Goal: Download file/media

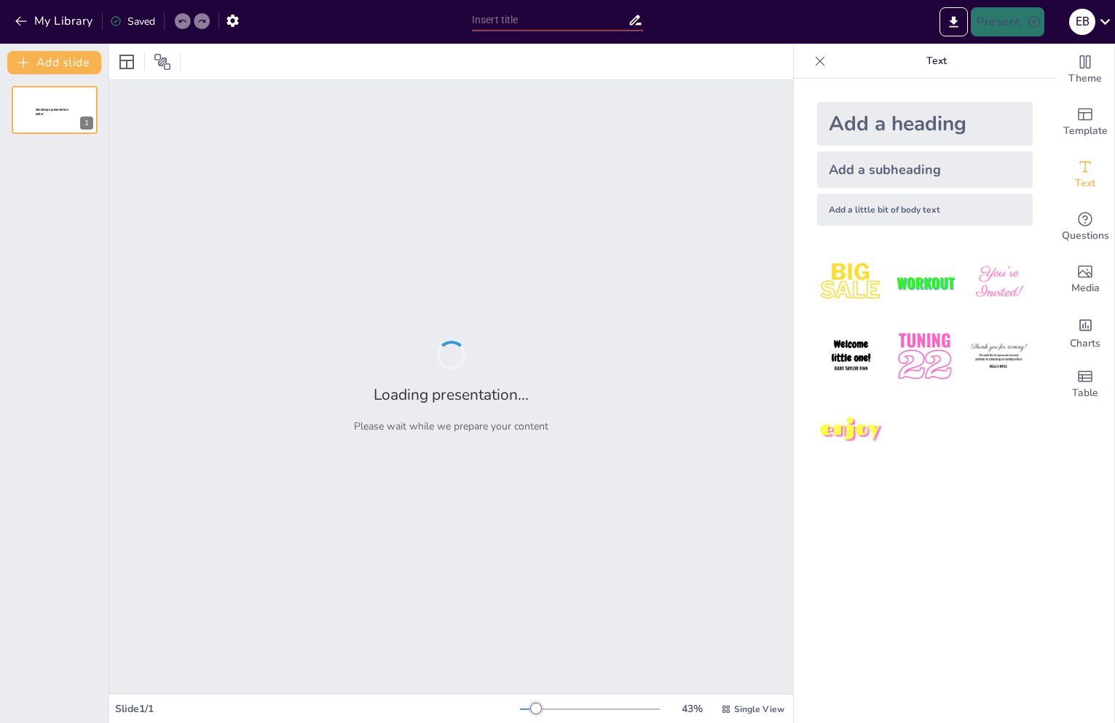
type input "The Future of Edge Computing: Trends, Threats, and Protective Measures"
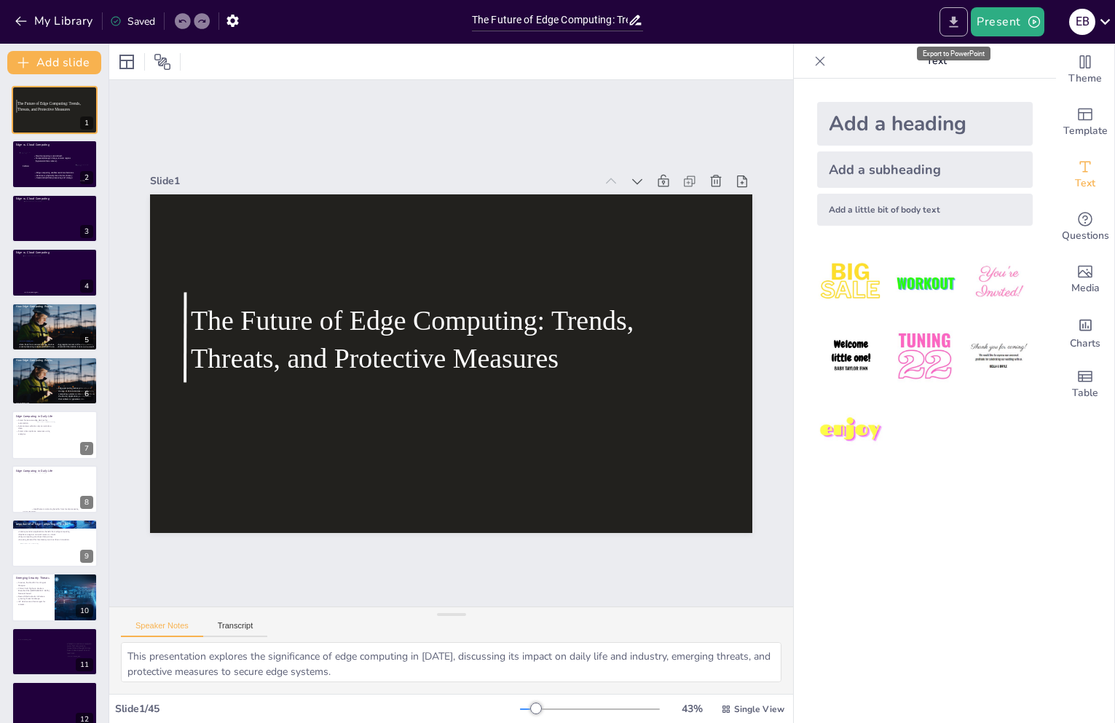
click at [955, 23] on icon "Export to PowerPoint" at bounding box center [953, 21] width 9 height 11
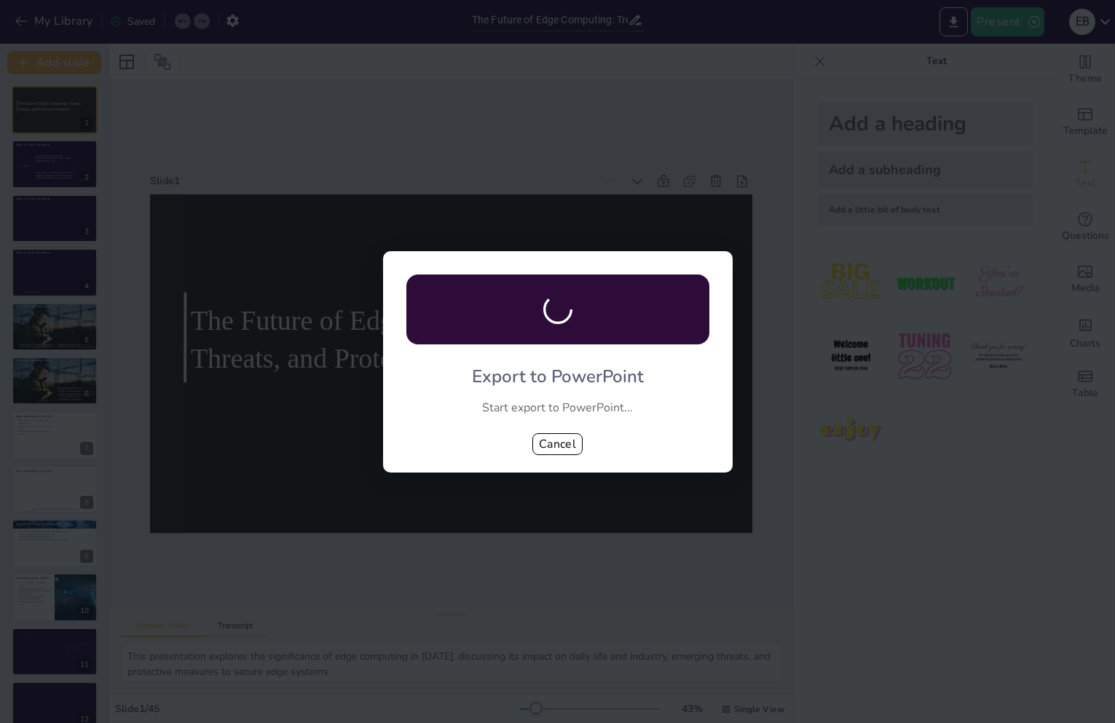
checkbox input "true"
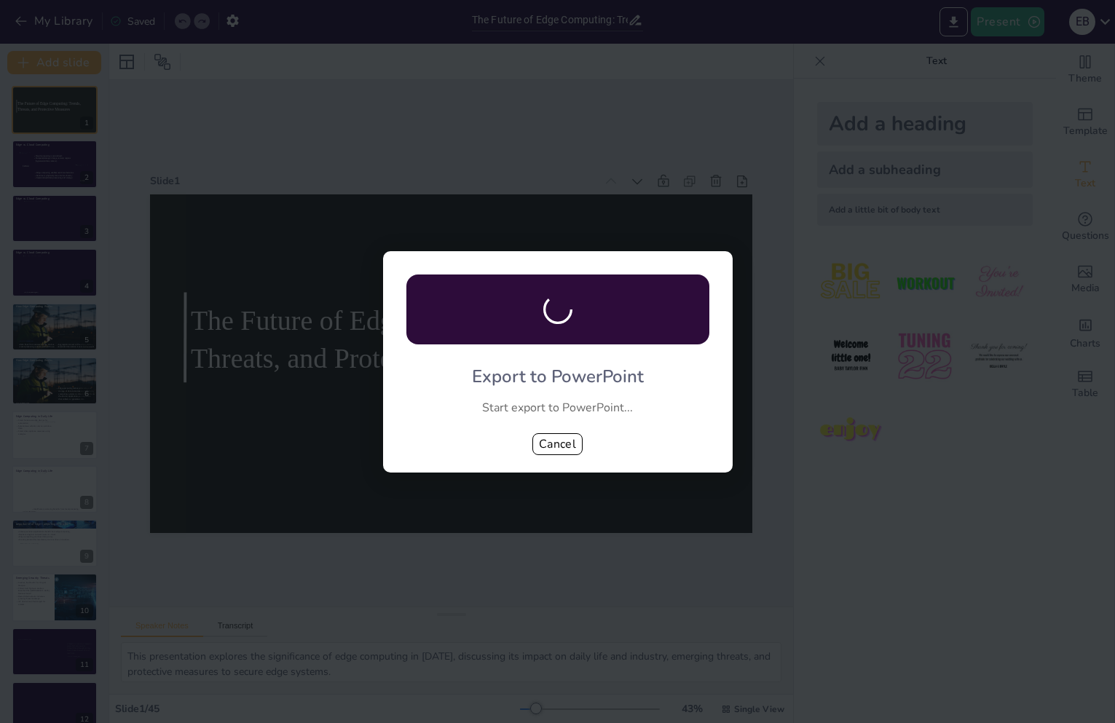
checkbox input "true"
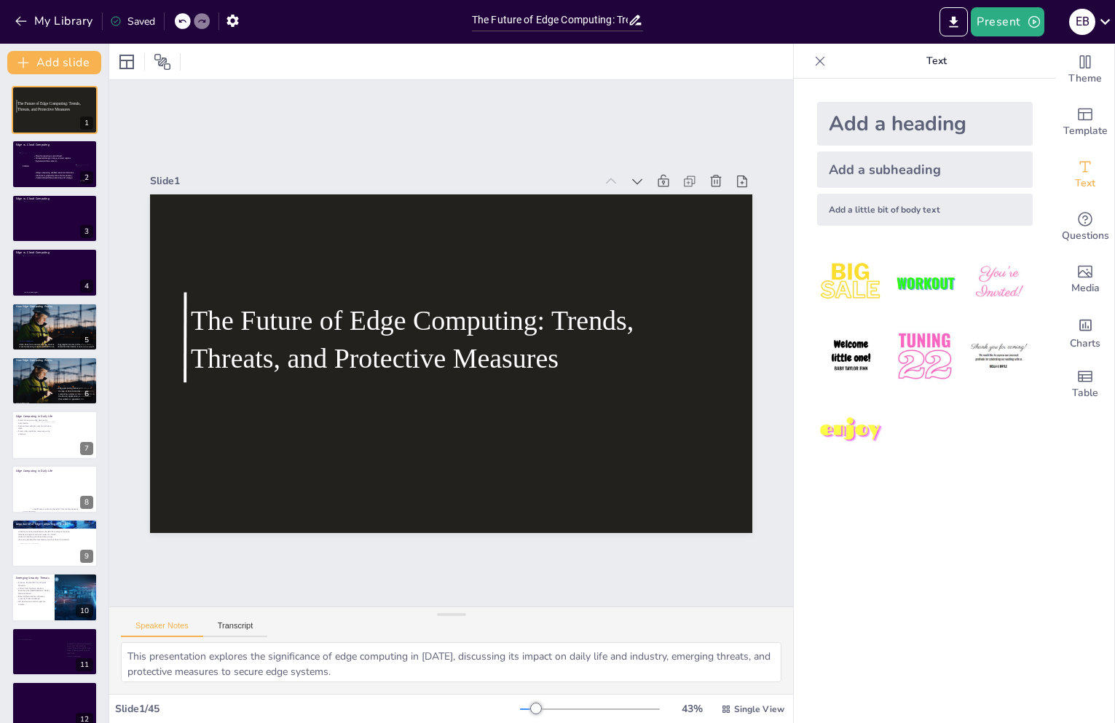
checkbox input "true"
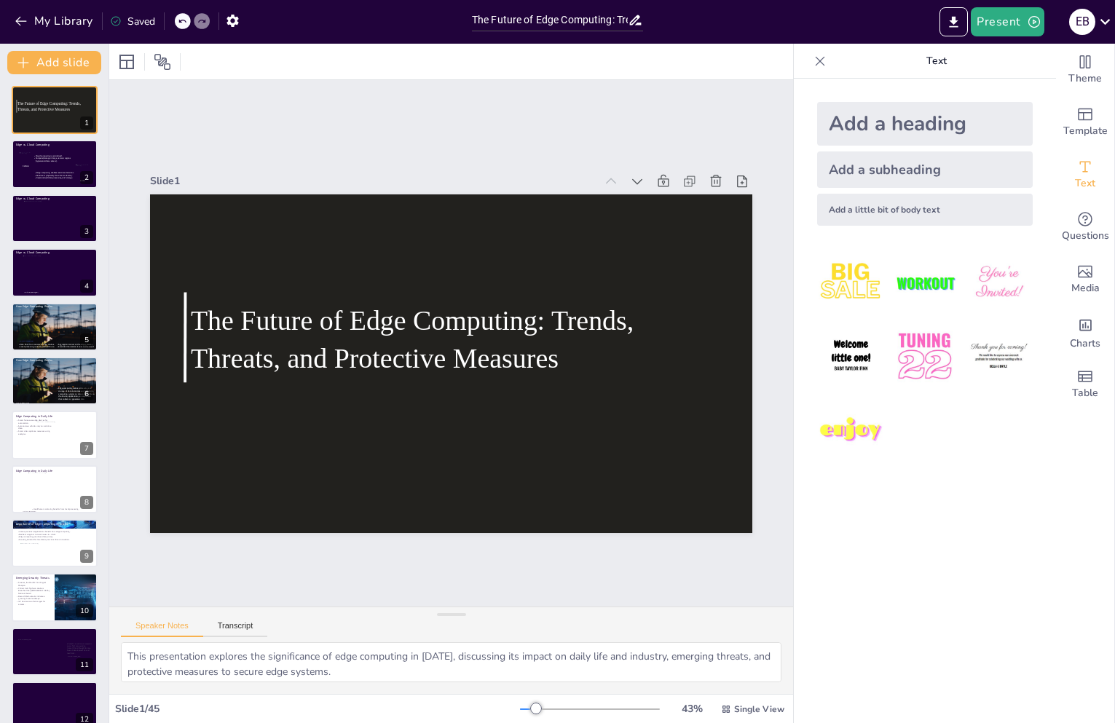
checkbox input "true"
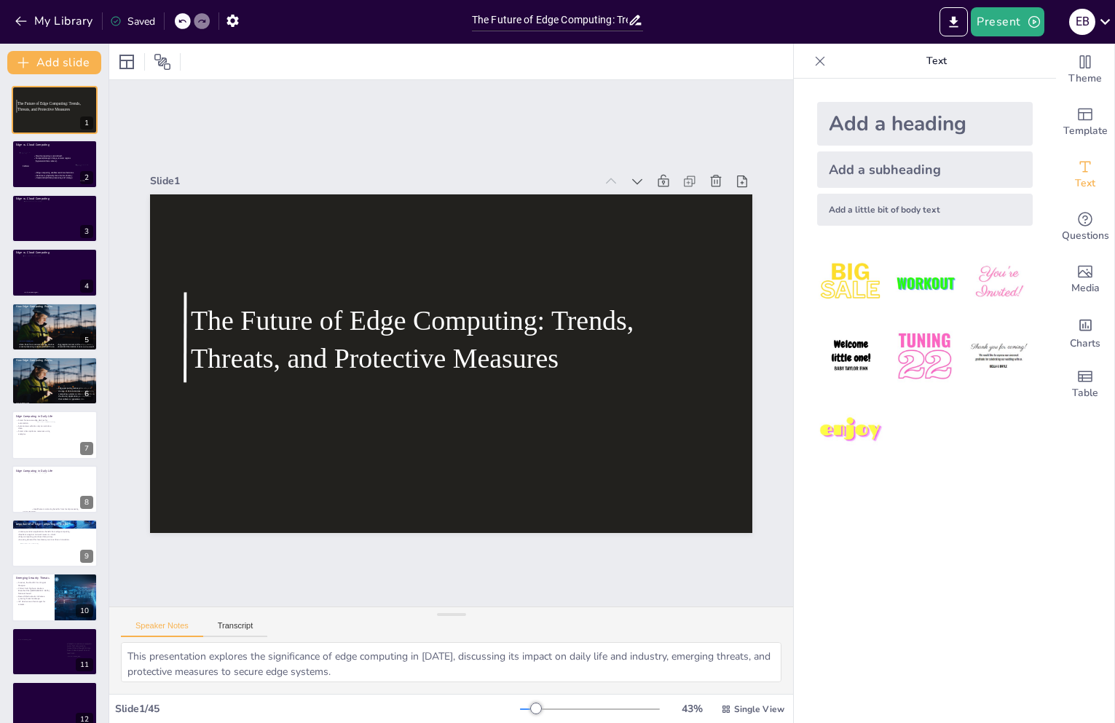
checkbox input "true"
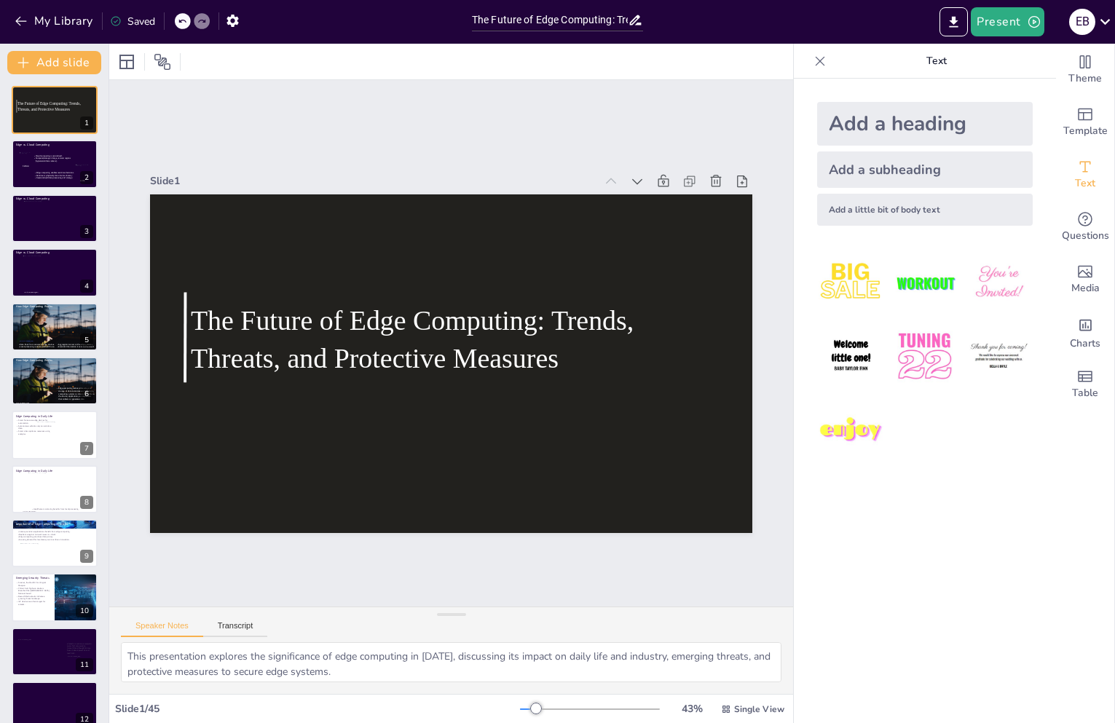
checkbox input "true"
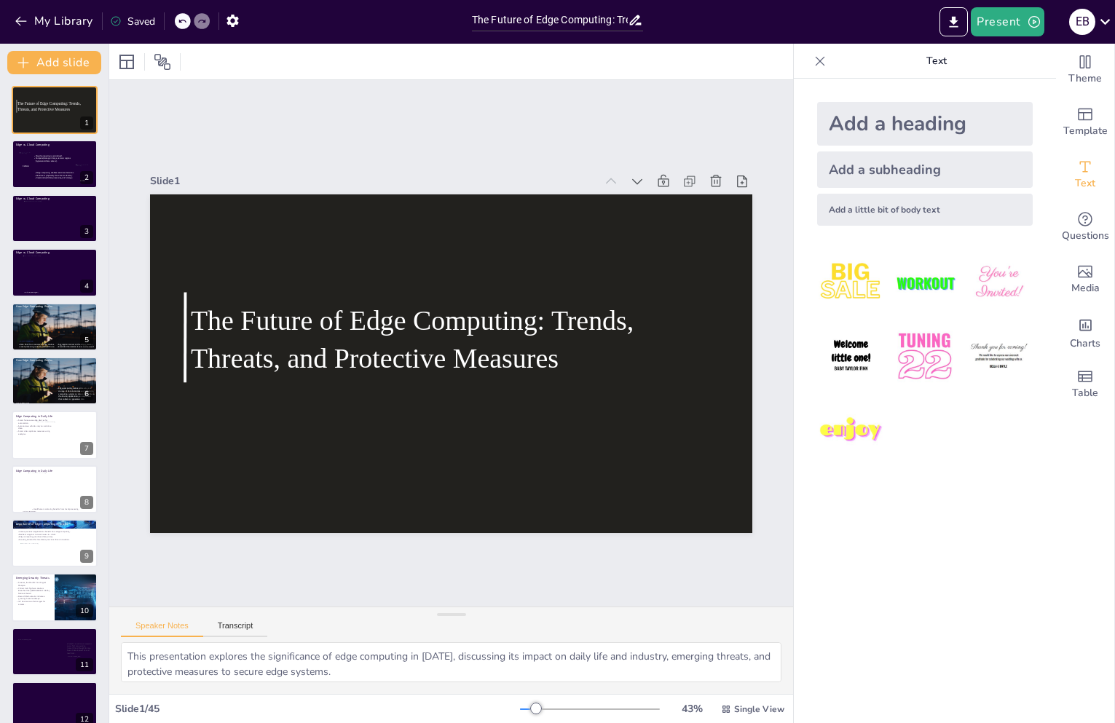
checkbox input "true"
click at [949, 22] on icon "Export to PowerPoint" at bounding box center [953, 22] width 15 height 15
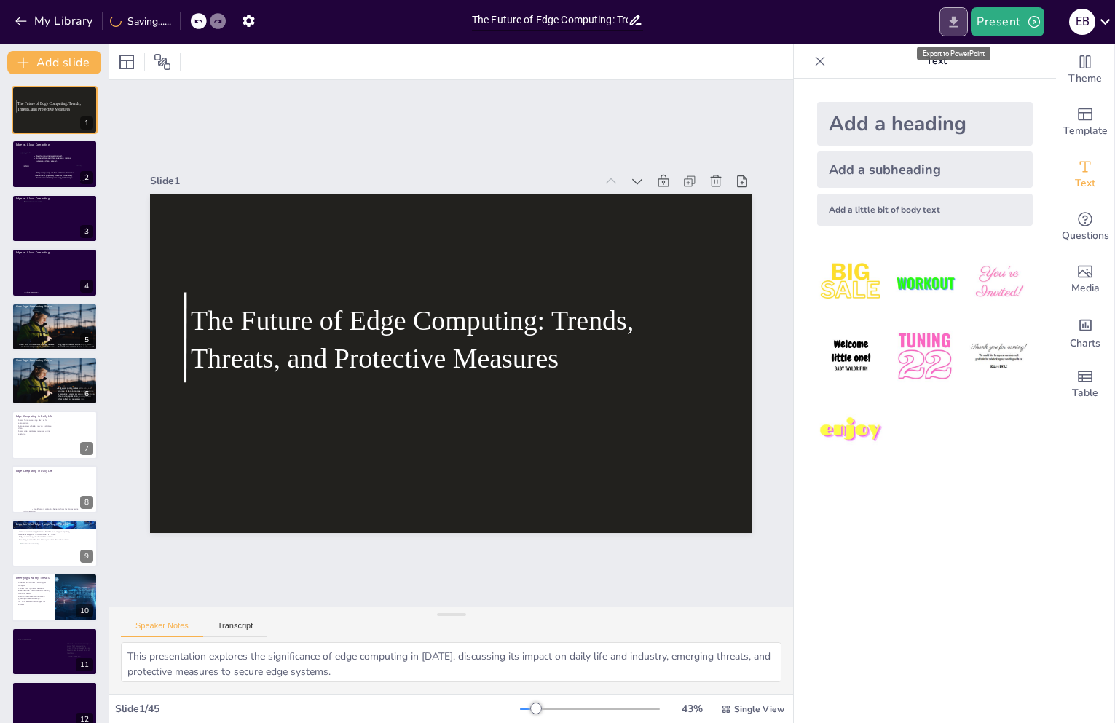
click at [947, 24] on div "My Library Saving...... The Future of Edge Computing: Trends, Threats, and Prot…" at bounding box center [557, 361] width 1115 height 723
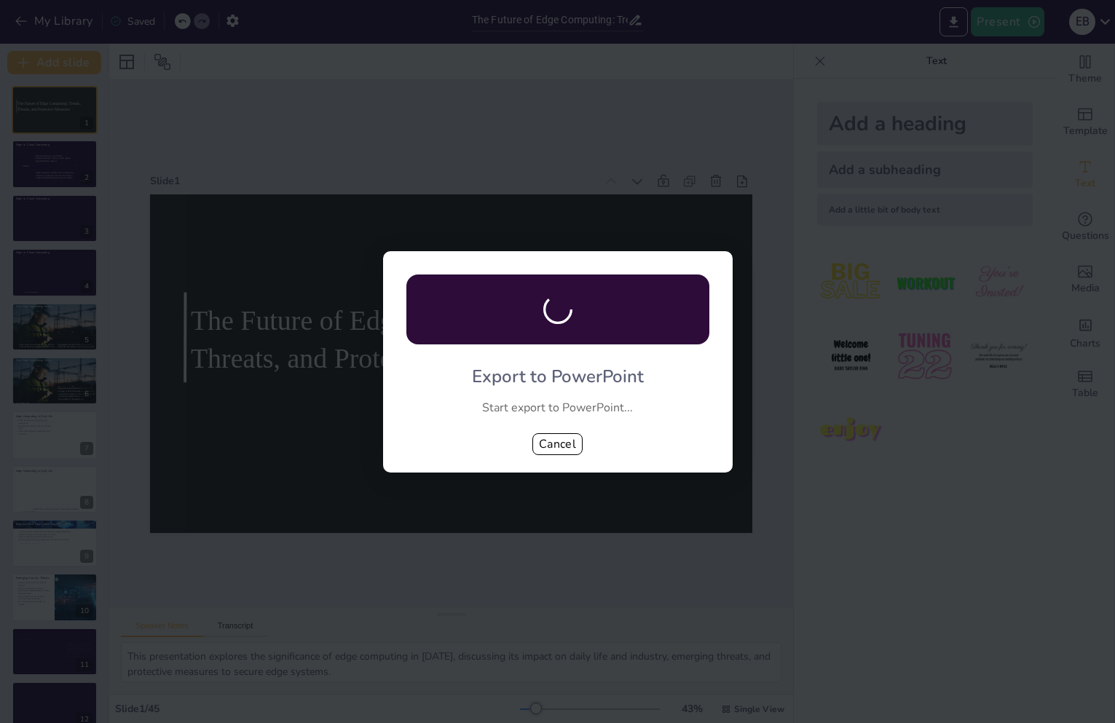
checkbox input "true"
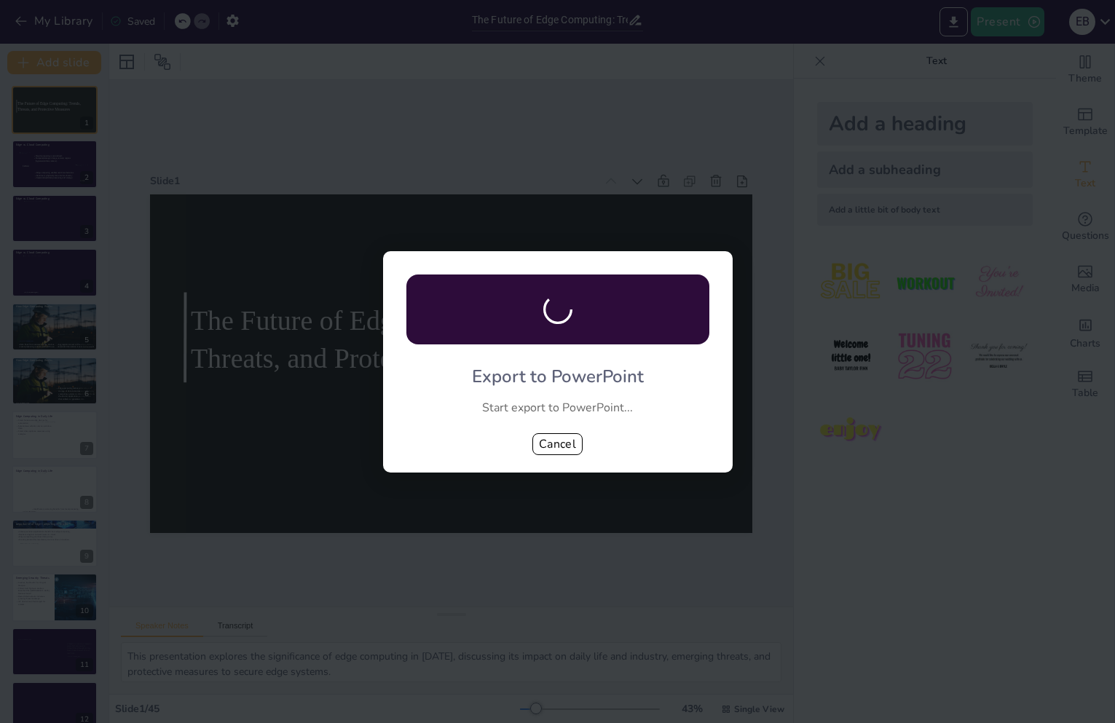
checkbox input "true"
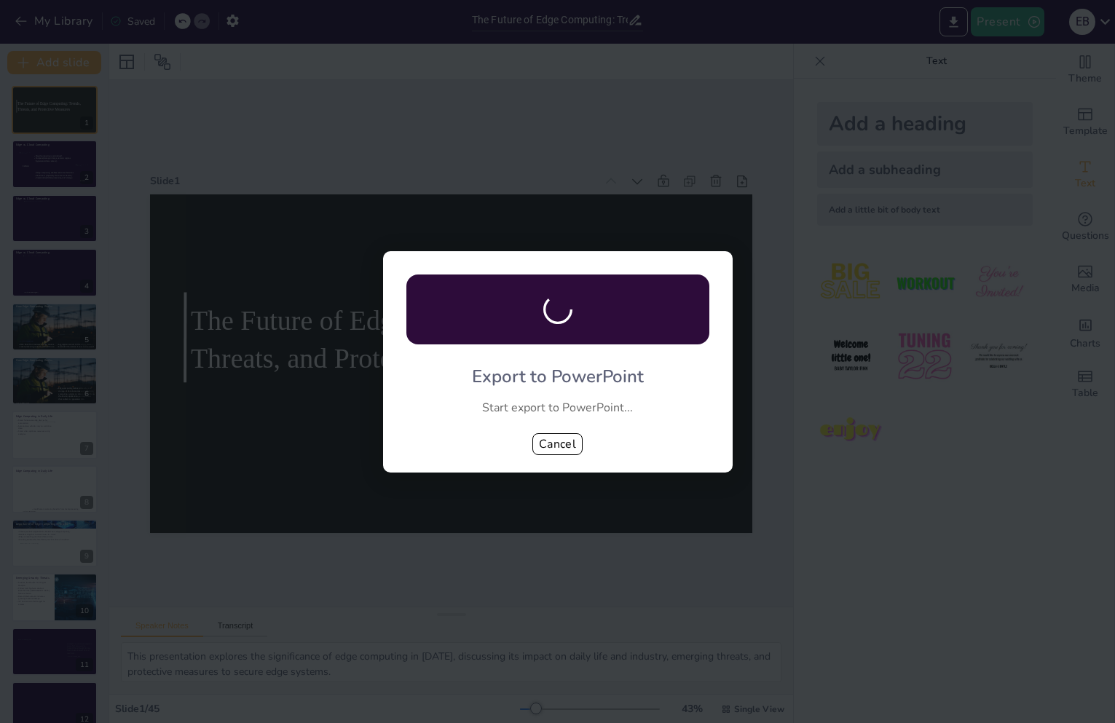
checkbox input "true"
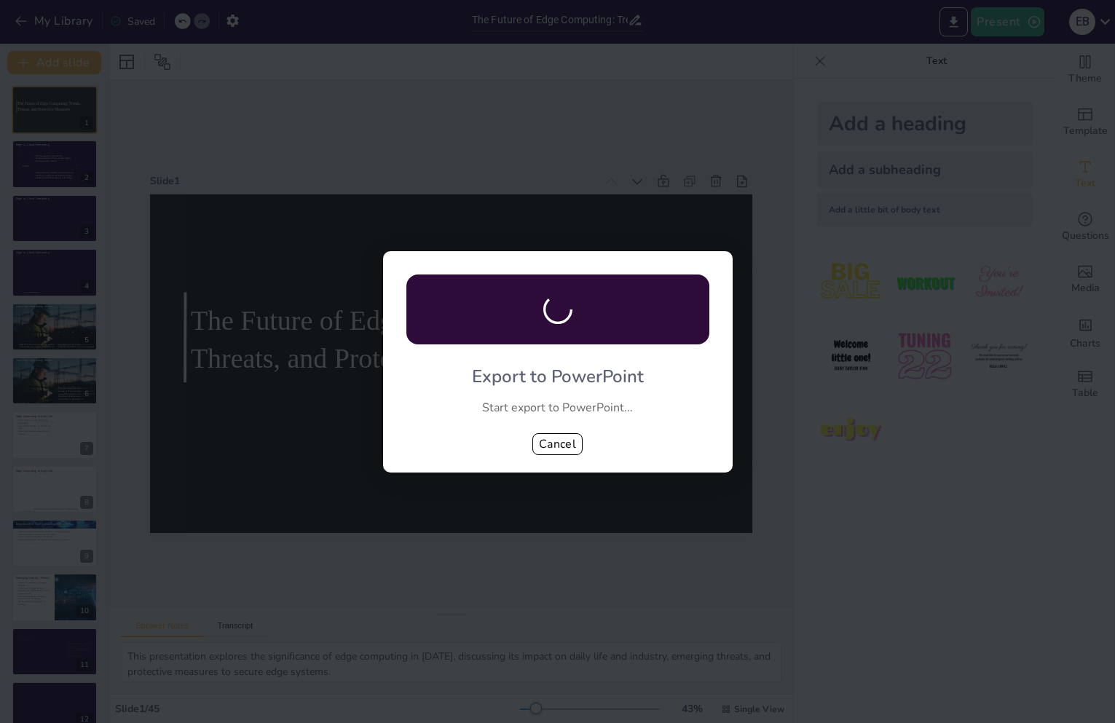
checkbox input "true"
